Goal: Transaction & Acquisition: Purchase product/service

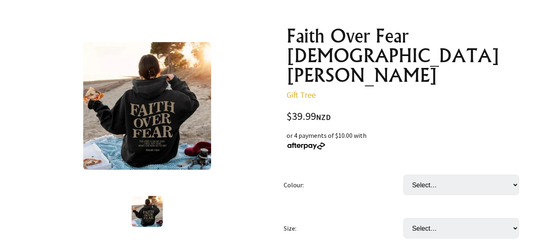
scroll to position [80, 0]
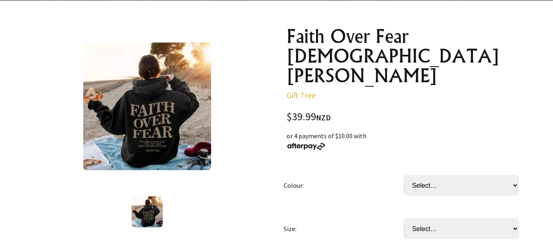
click at [165, 106] on img at bounding box center [147, 107] width 128 height 128
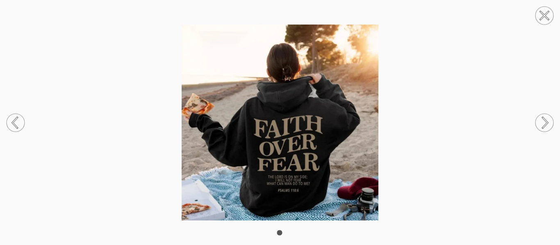
click at [552, 12] on circle at bounding box center [544, 16] width 18 height 18
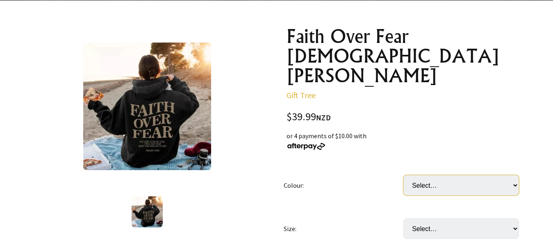
click at [442, 175] on select "Select… Apricot Black Blue Brown Dark Grey Dark Green Light Grey Pink Red Yellow" at bounding box center [461, 185] width 116 height 20
select select "Brown"
click at [403, 175] on select "Select… Apricot Black Blue Brown Dark Grey Dark Green Light Grey Pink Red Yellow" at bounding box center [461, 185] width 116 height 20
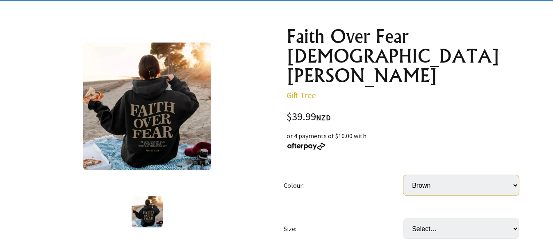
scroll to position [156, 0]
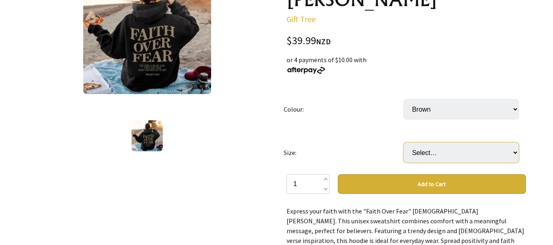
click at [435, 143] on select "Select… S M L XL 2XL 3XL" at bounding box center [461, 153] width 116 height 20
select select "2XL"
click at [403, 143] on select "Select… S M L XL 2XL 3XL" at bounding box center [461, 153] width 116 height 20
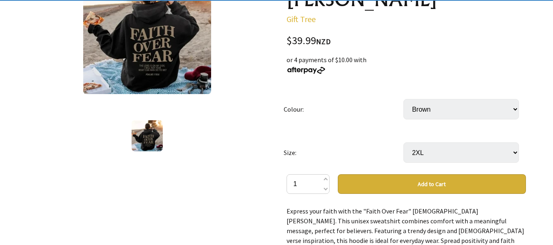
click at [367, 90] on td "Colour:" at bounding box center [344, 109] width 120 height 43
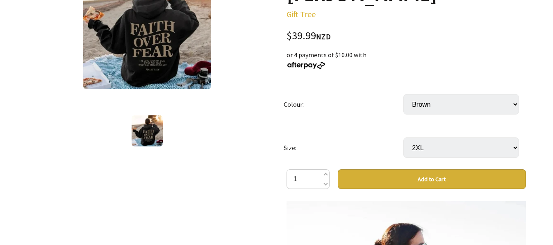
scroll to position [161, 0]
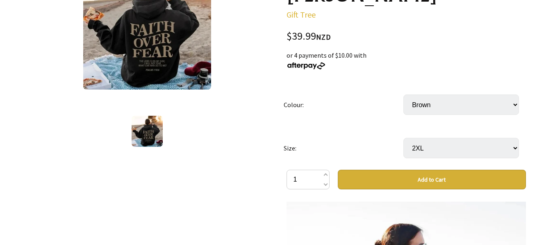
click at [391, 170] on button "Add to Cart" at bounding box center [432, 180] width 188 height 20
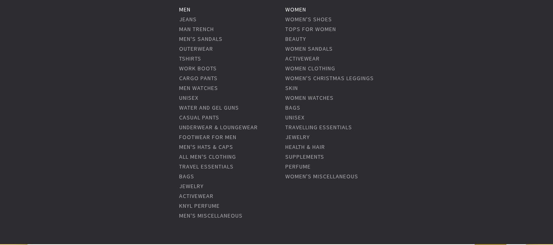
scroll to position [81, 0]
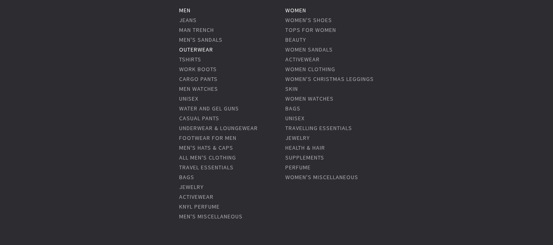
click at [204, 48] on link "Outerwear" at bounding box center [196, 49] width 34 height 7
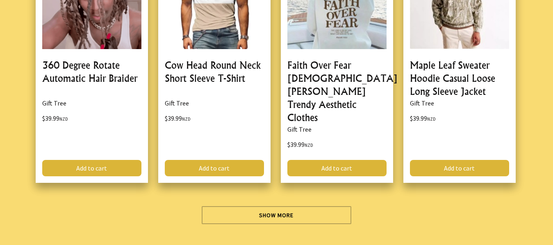
scroll to position [2396, 0]
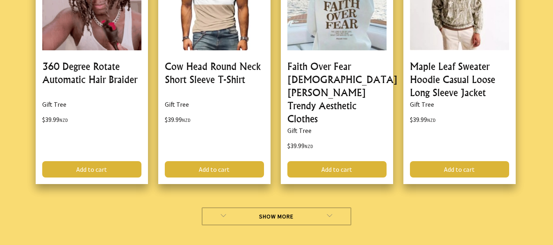
click at [257, 208] on link "Show More" at bounding box center [277, 217] width 150 height 18
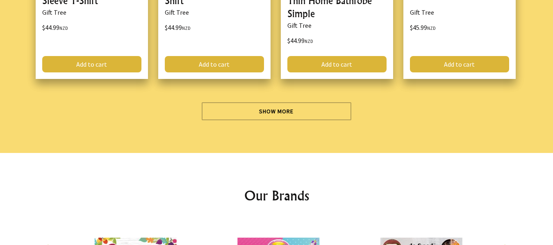
scroll to position [4794, 0]
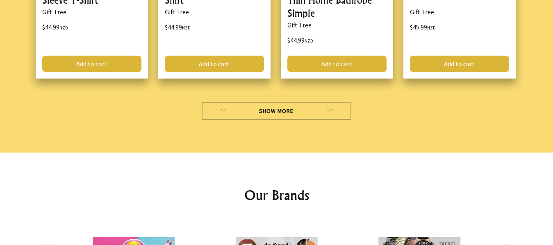
click at [279, 103] on link "Show More" at bounding box center [277, 111] width 150 height 18
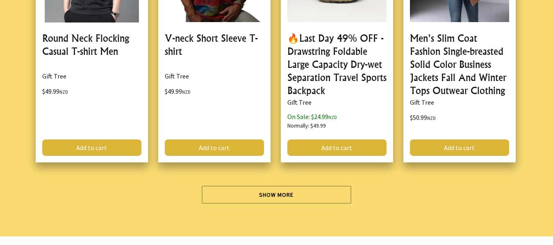
scroll to position [7027, 0]
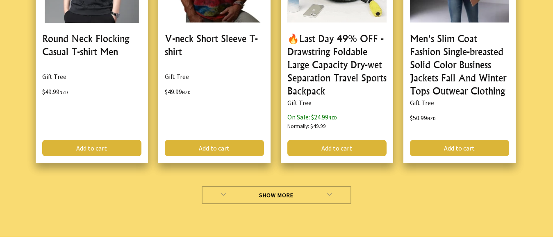
click at [255, 186] on link "Show More" at bounding box center [277, 195] width 150 height 18
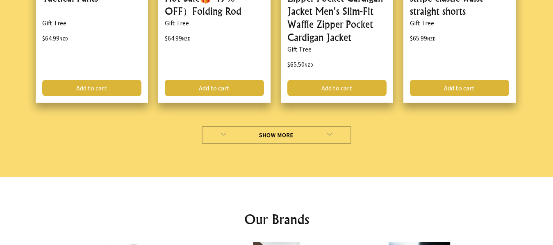
scroll to position [9509, 0]
